Goal: Information Seeking & Learning: Find specific fact

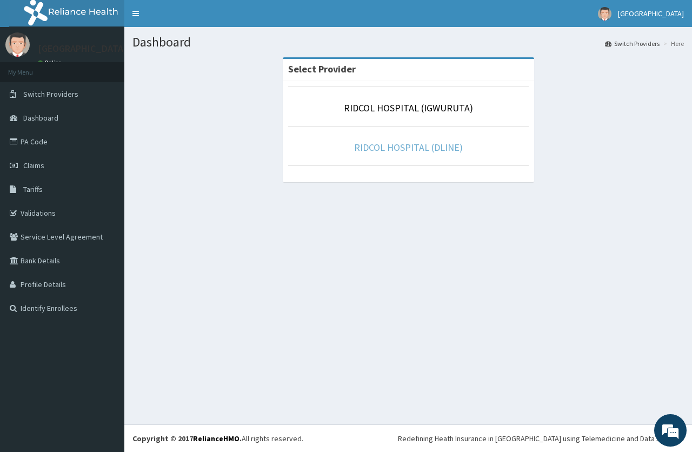
drag, startPoint x: 396, startPoint y: 138, endPoint x: 396, endPoint y: 148, distance: 9.7
click at [396, 148] on li "RIDCOL HOSPITAL (DLINE)" at bounding box center [408, 146] width 240 height 40
click at [396, 151] on link "RIDCOL HOSPITAL (DLINE)" at bounding box center [408, 147] width 109 height 12
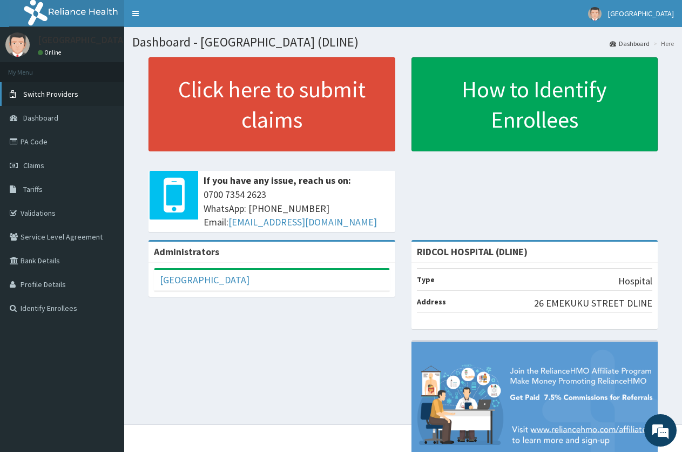
click at [53, 96] on span "Switch Providers" at bounding box center [50, 94] width 55 height 10
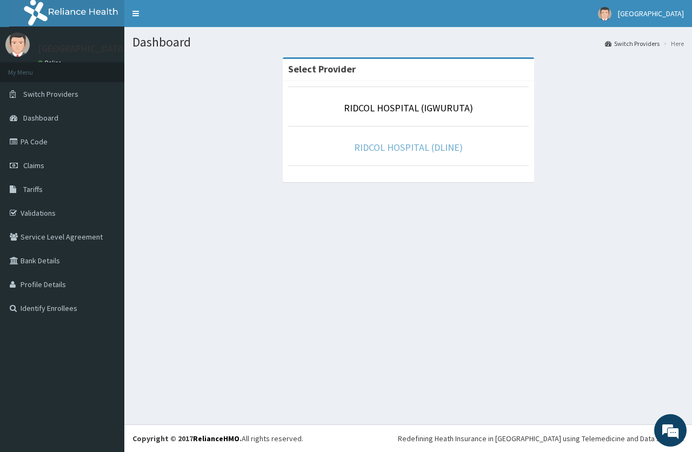
click at [417, 145] on link "RIDCOL HOSPITAL (DLINE)" at bounding box center [408, 147] width 109 height 12
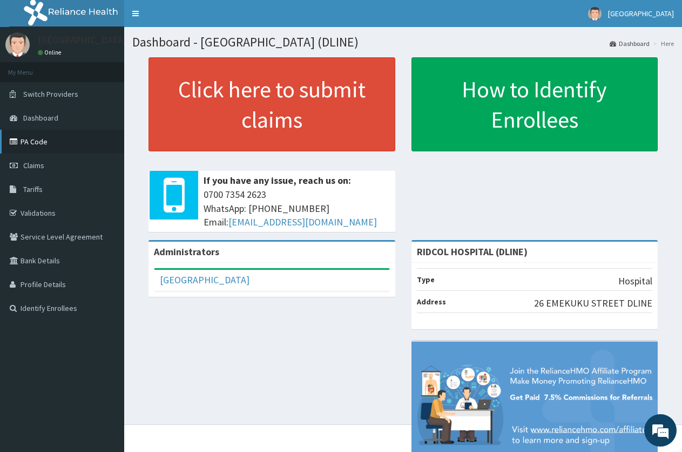
click at [69, 141] on link "PA Code" at bounding box center [62, 142] width 124 height 24
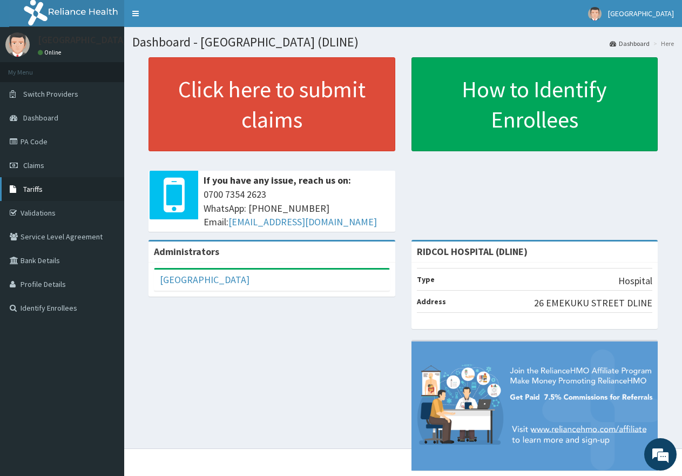
click at [44, 190] on link "Tariffs" at bounding box center [62, 189] width 124 height 24
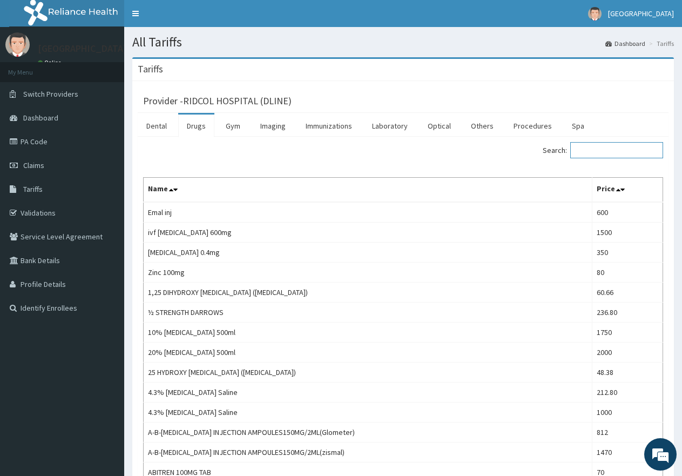
drag, startPoint x: 605, startPoint y: 151, endPoint x: 596, endPoint y: 152, distance: 9.2
click at [604, 151] on input "Search:" at bounding box center [617, 150] width 93 height 16
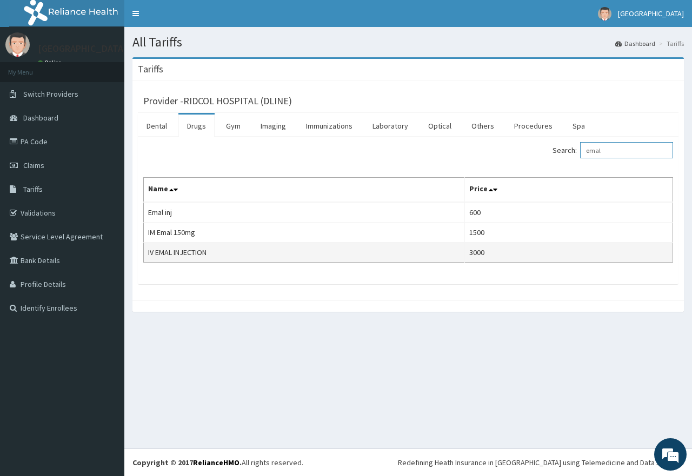
type input "emal"
drag, startPoint x: 148, startPoint y: 250, endPoint x: 237, endPoint y: 254, distance: 89.8
click at [237, 254] on td "IV EMAL INJECTION" at bounding box center [304, 253] width 321 height 20
copy td "IV EMAL INJECTION"
